Goal: Information Seeking & Learning: Learn about a topic

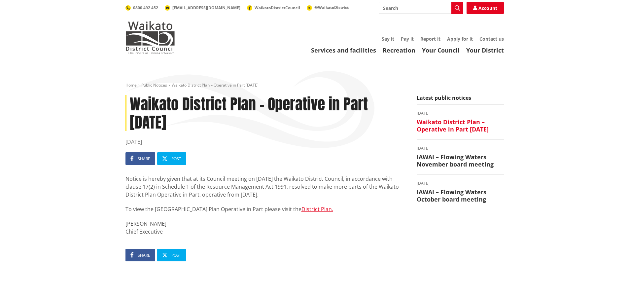
click at [426, 129] on h3 "Waikato District Plan – Operative in Part October 2025" at bounding box center [460, 126] width 87 height 14
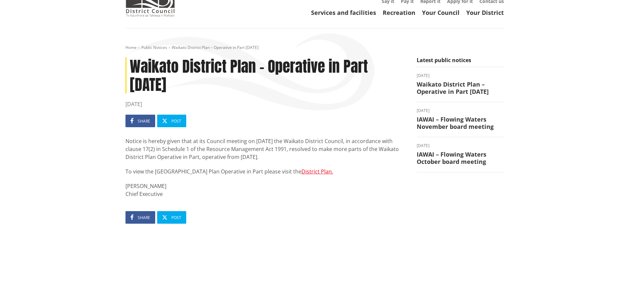
scroll to position [33, 0]
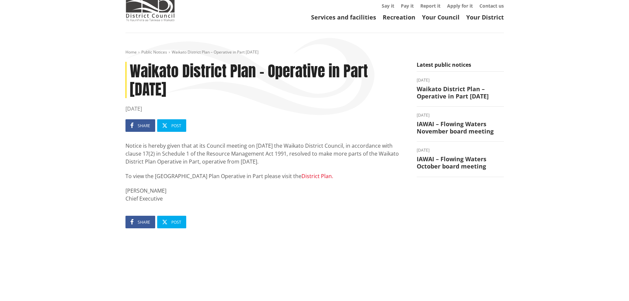
click at [301, 177] on link "District Plan." at bounding box center [317, 175] width 32 height 7
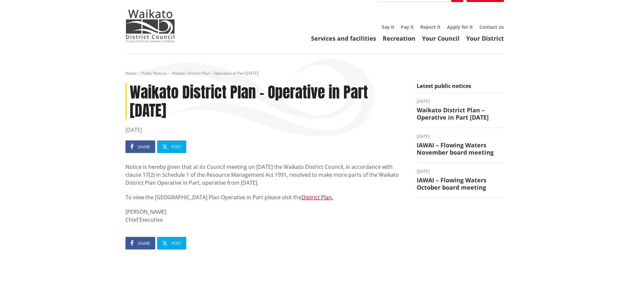
scroll to position [0, 0]
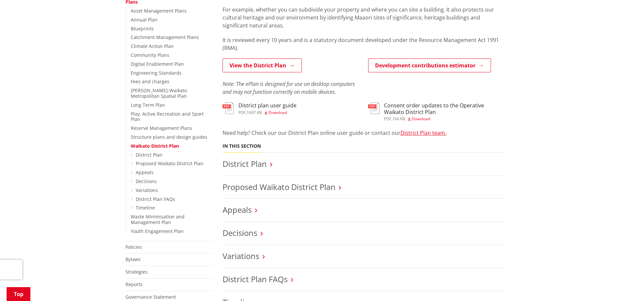
scroll to position [165, 0]
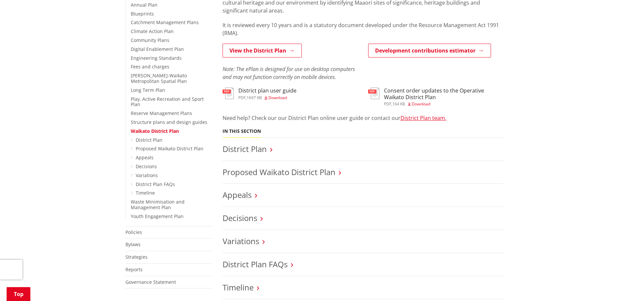
click at [371, 167] on li "Proposed Waikato District Plan" at bounding box center [363, 172] width 281 height 23
click at [362, 177] on li "Proposed Waikato District Plan" at bounding box center [363, 172] width 281 height 23
click at [338, 171] on h3 "Proposed Waikato District Plan" at bounding box center [363, 172] width 281 height 10
click at [341, 172] on icon at bounding box center [340, 173] width 2 height 6
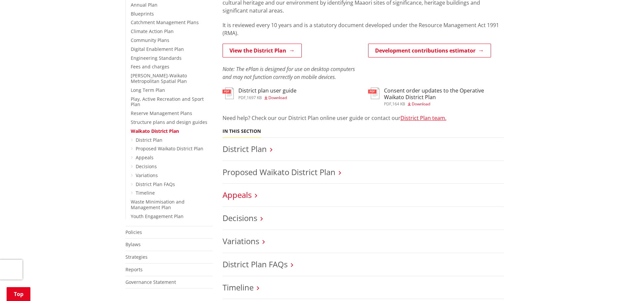
click at [251, 197] on link "Appeals" at bounding box center [237, 194] width 29 height 11
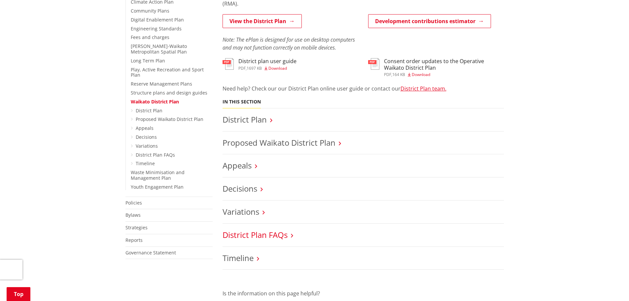
scroll to position [231, 0]
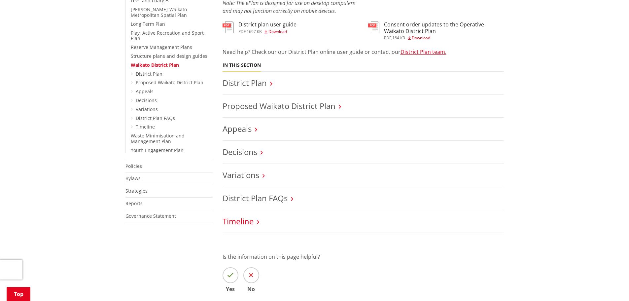
click at [249, 225] on link "Timeline" at bounding box center [238, 221] width 31 height 11
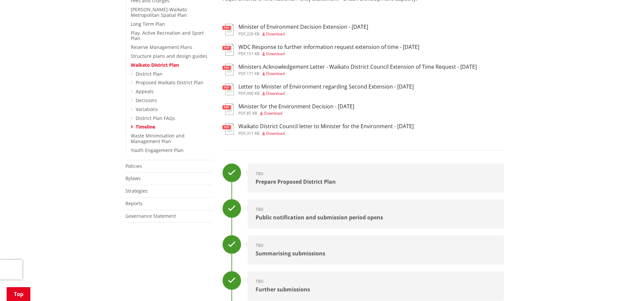
scroll to position [99, 0]
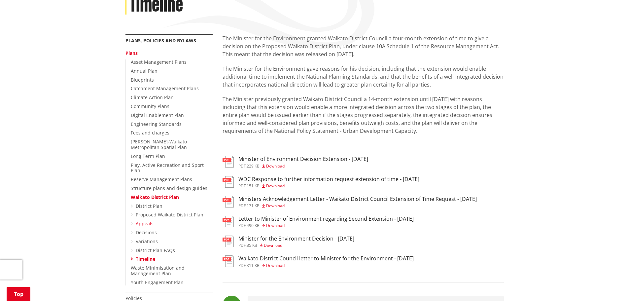
click at [147, 220] on link "Appeals" at bounding box center [145, 223] width 18 height 6
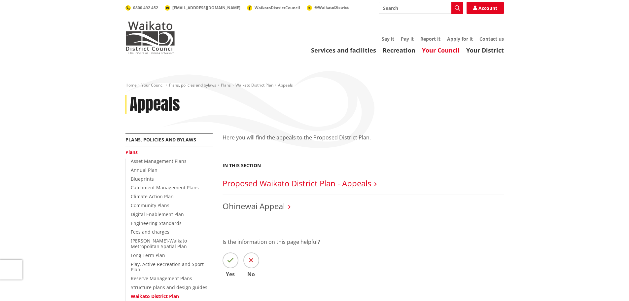
click at [325, 185] on link "Proposed Waikato District Plan - Appeals" at bounding box center [297, 183] width 149 height 11
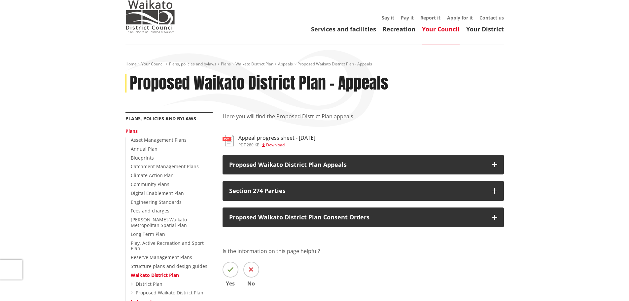
scroll to position [33, 0]
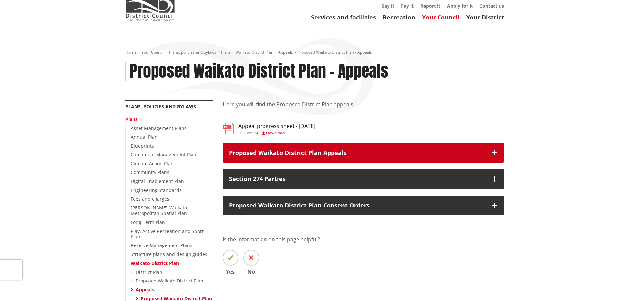
click at [365, 151] on p "Proposed Waikato District Plan Appeals" at bounding box center [357, 153] width 256 height 7
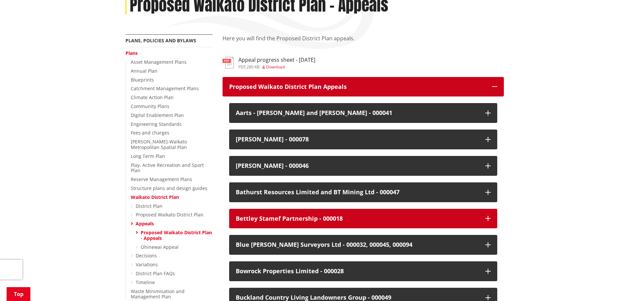
scroll to position [132, 0]
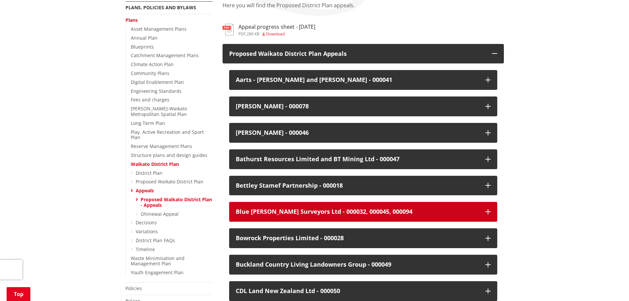
click at [487, 216] on button "Blue [PERSON_NAME] Surveyors Ltd - 000032, 000045, 000094" at bounding box center [363, 212] width 268 height 20
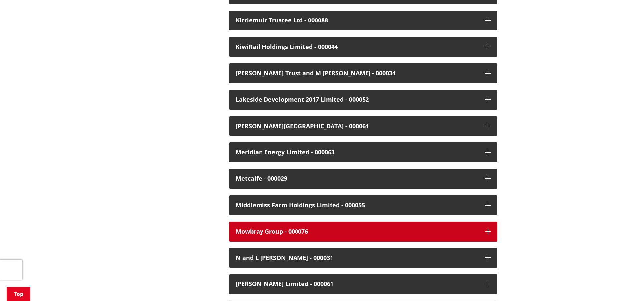
scroll to position [1222, 0]
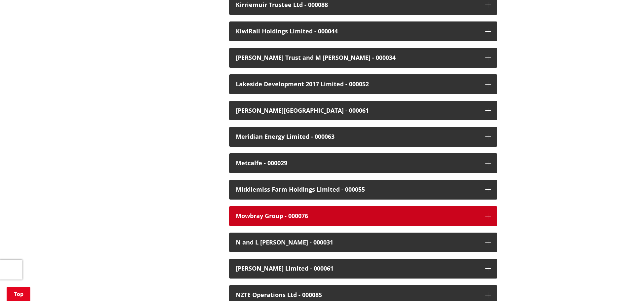
click at [310, 213] on div "Mowbray Group - 000076" at bounding box center [357, 216] width 243 height 7
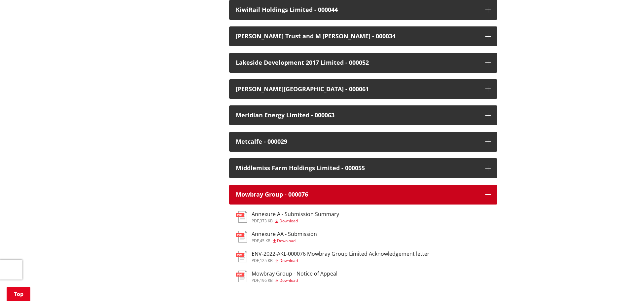
scroll to position [1255, 0]
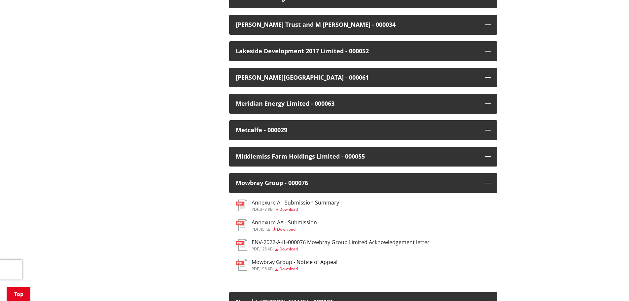
click at [312, 239] on h3 "ENV-2022-AKL-000076 Mowbray Group Limited Acknowledgement letter" at bounding box center [341, 242] width 178 height 6
